Goal: Task Accomplishment & Management: Manage account settings

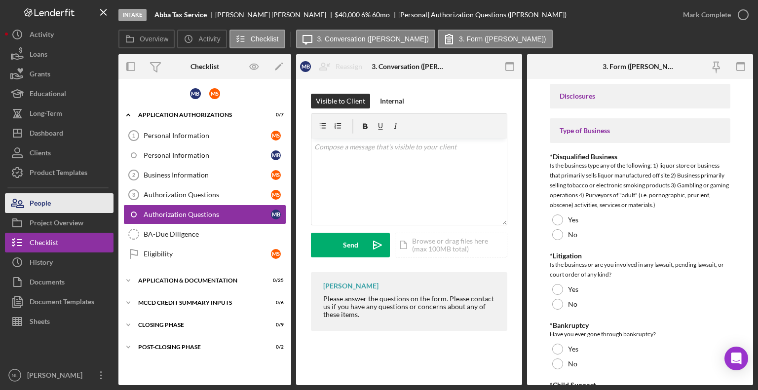
click at [59, 210] on button "People" at bounding box center [59, 203] width 109 height 20
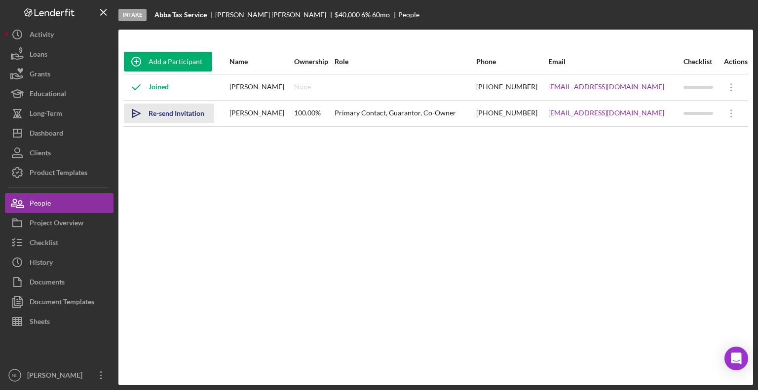
click at [175, 118] on div "Re-send Invitation" at bounding box center [177, 114] width 56 height 20
click at [722, 85] on icon "Icon/Overflow" at bounding box center [731, 87] width 25 height 25
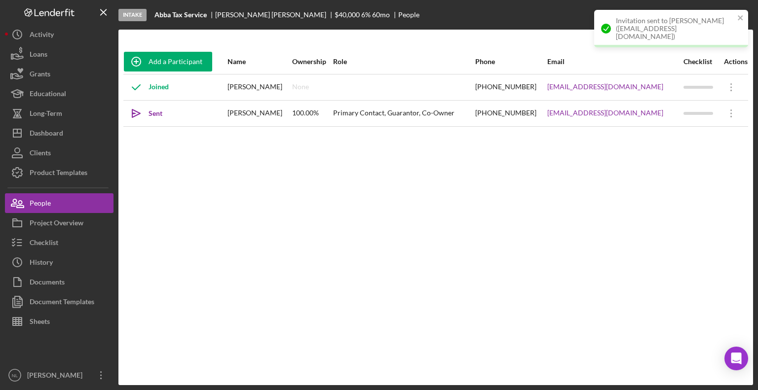
click at [645, 195] on div "Add a Participant Name Ownership Role Phone Email Checklist Actions Joined [PER…" at bounding box center [435, 207] width 635 height 316
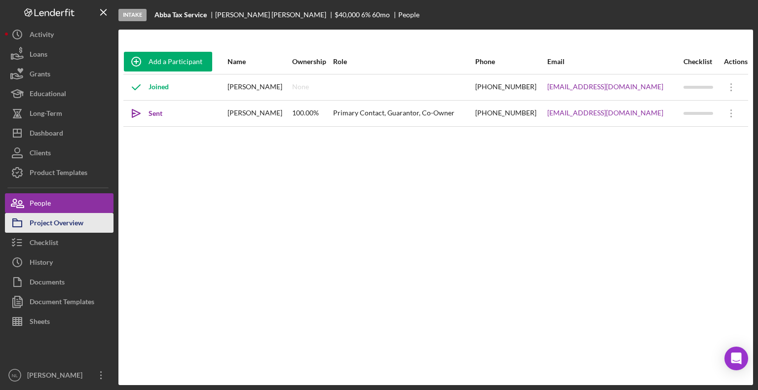
click at [70, 217] on div "Project Overview" at bounding box center [57, 224] width 54 height 22
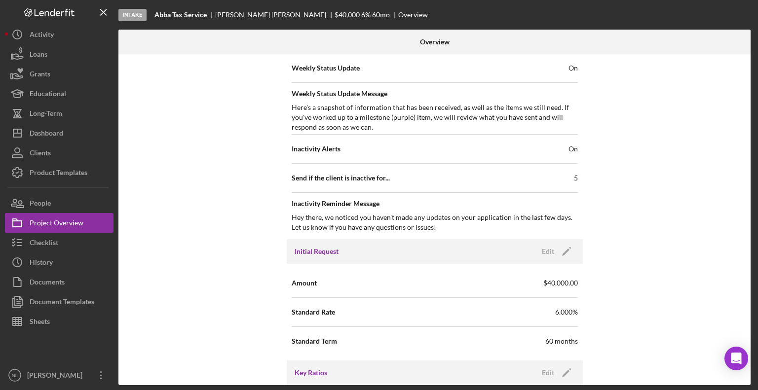
scroll to position [456, 0]
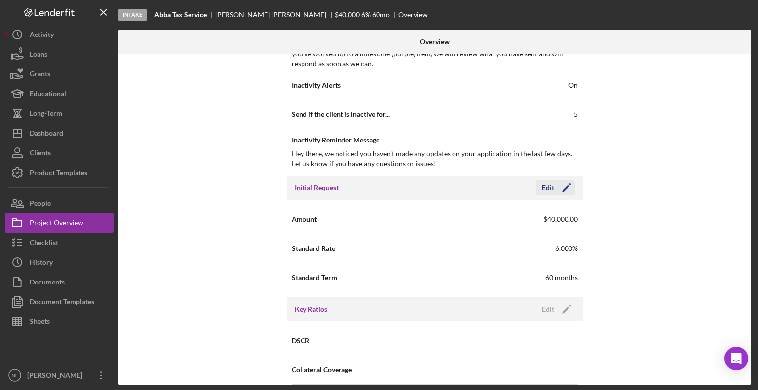
click at [566, 185] on polygon "button" at bounding box center [565, 188] width 7 height 7
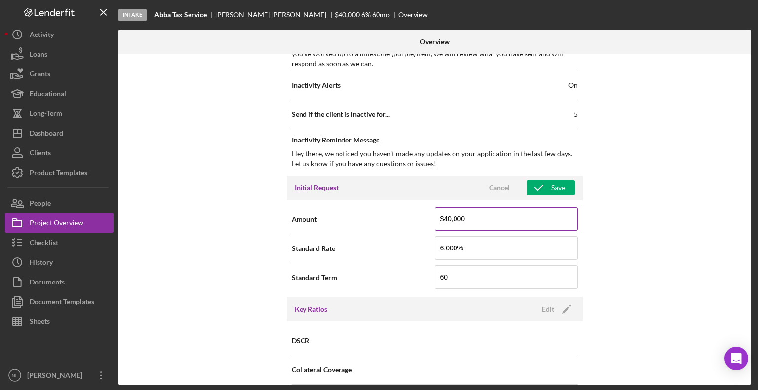
click at [474, 213] on input "$40,000" at bounding box center [506, 219] width 143 height 24
type input "$4"
type input "$50,000"
click at [562, 185] on div "Save" at bounding box center [558, 188] width 14 height 15
